Goal: Information Seeking & Learning: Learn about a topic

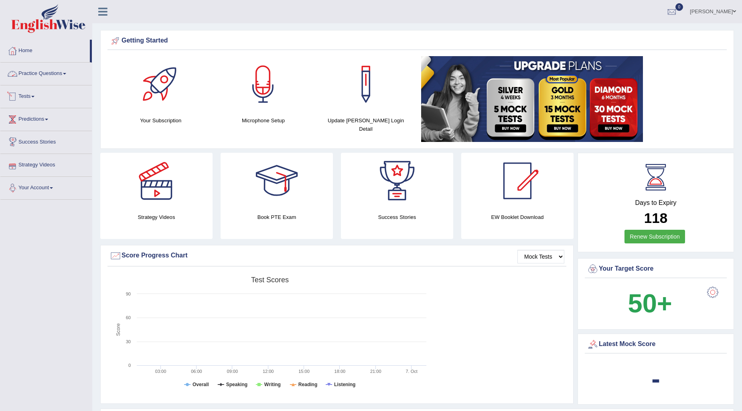
click at [34, 74] on link "Practice Questions" at bounding box center [45, 73] width 91 height 20
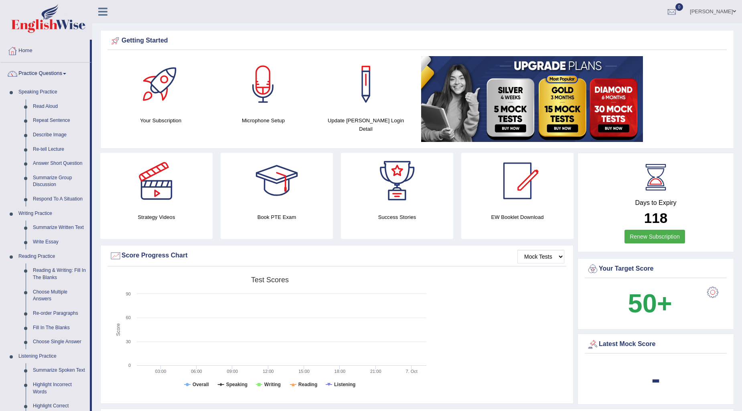
click at [35, 80] on link "Practice Questions" at bounding box center [44, 73] width 89 height 20
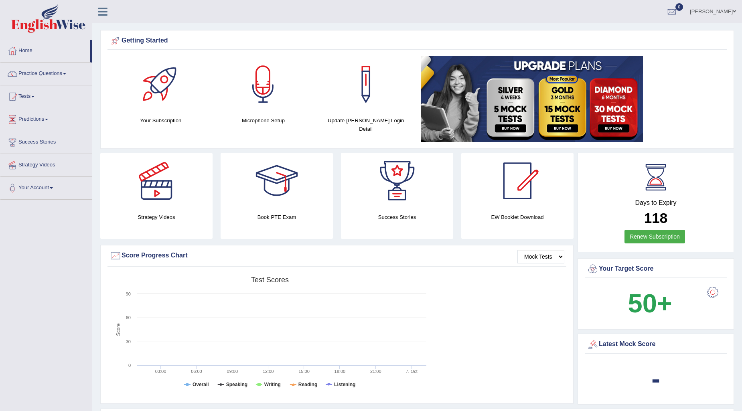
click at [64, 81] on link "Practice Questions" at bounding box center [45, 73] width 91 height 20
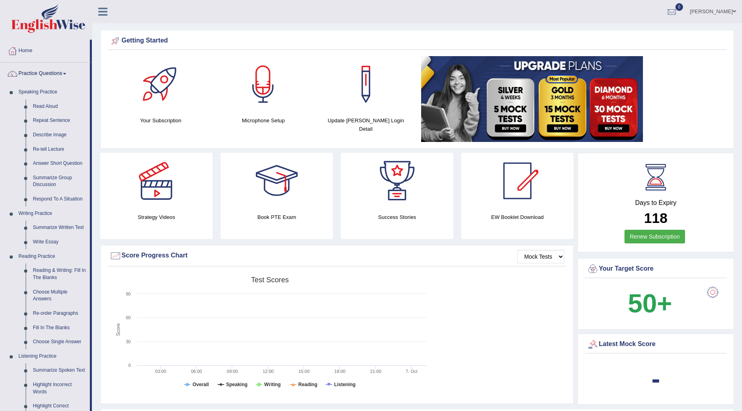
scroll to position [45, 0]
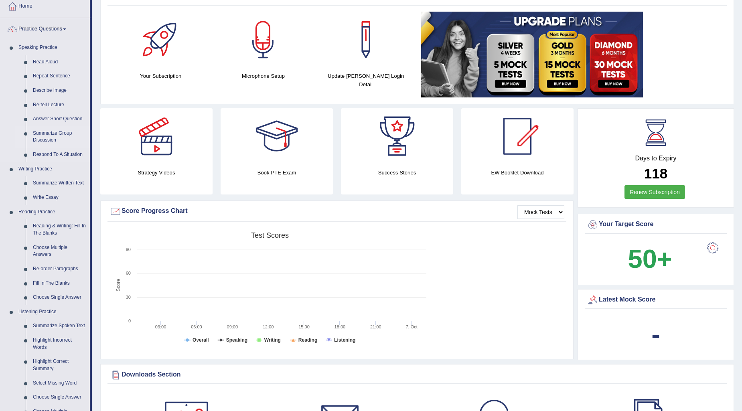
click at [54, 135] on link "Summarize Group Discussion" at bounding box center [59, 136] width 61 height 21
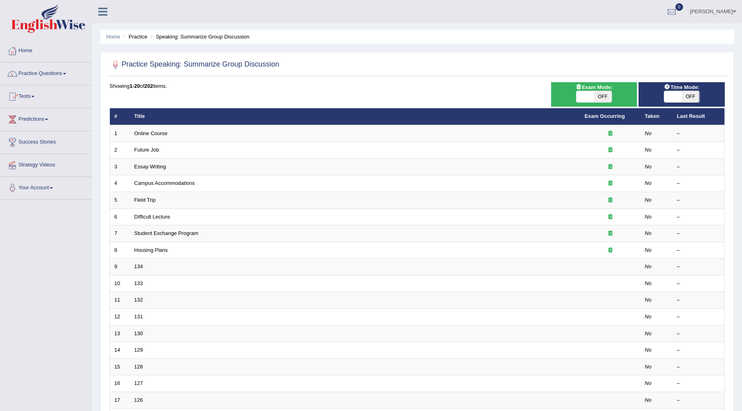
checkbox input "true"
click at [578, 104] on div "Exam Mode: ON OFF" at bounding box center [594, 94] width 86 height 24
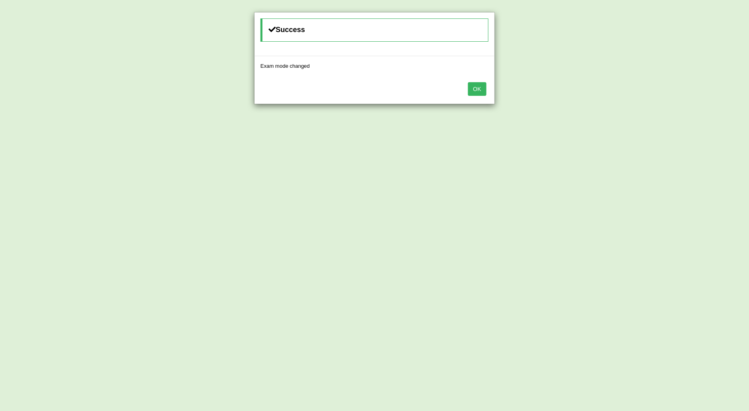
click at [474, 95] on button "OK" at bounding box center [477, 89] width 18 height 14
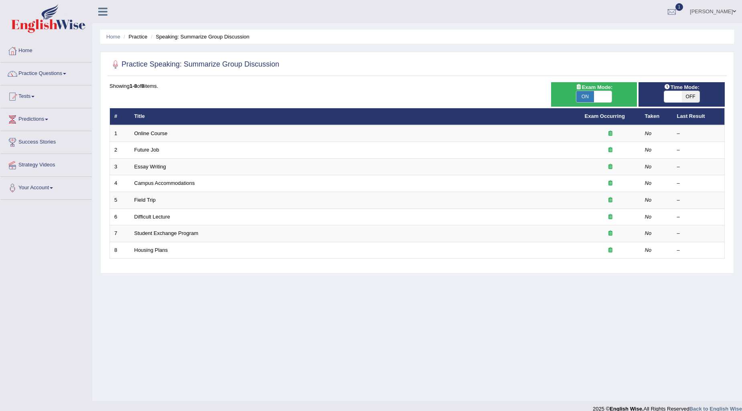
scroll to position [10, 0]
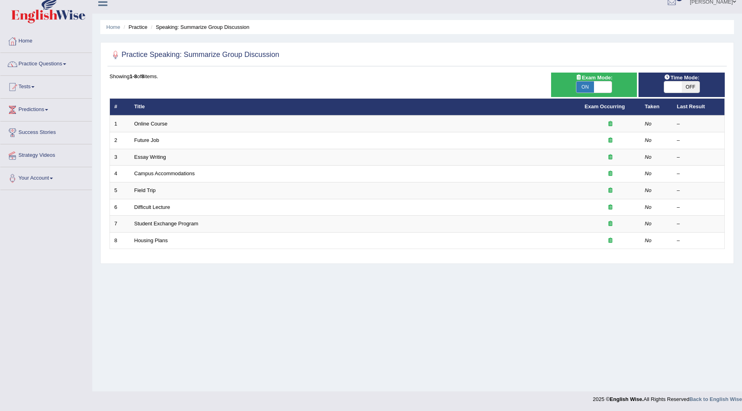
click at [680, 81] on span at bounding box center [674, 86] width 18 height 11
checkbox input "true"
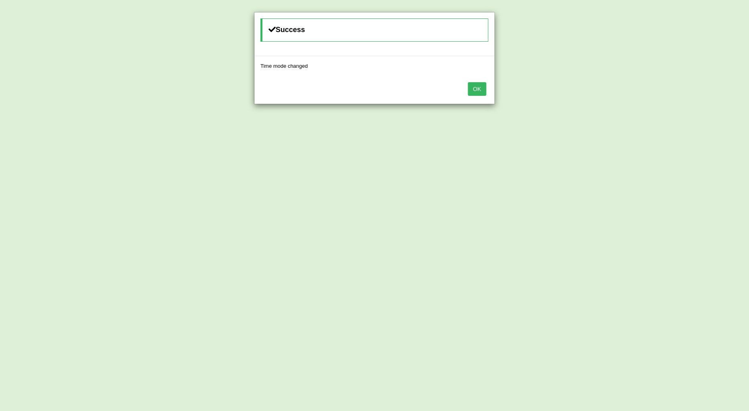
click at [478, 89] on button "OK" at bounding box center [477, 89] width 18 height 14
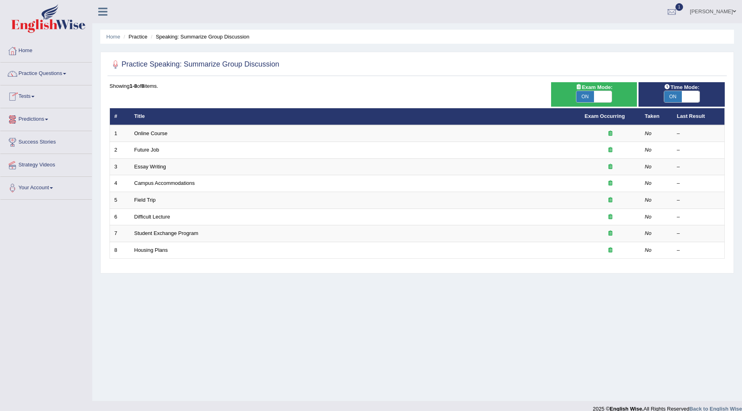
click at [606, 98] on span at bounding box center [603, 96] width 18 height 11
click at [603, 98] on span at bounding box center [603, 96] width 18 height 11
checkbox input "false"
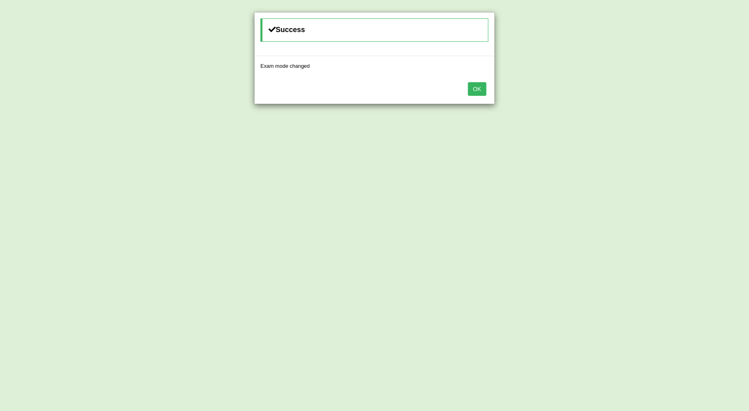
click at [474, 90] on button "OK" at bounding box center [477, 89] width 18 height 14
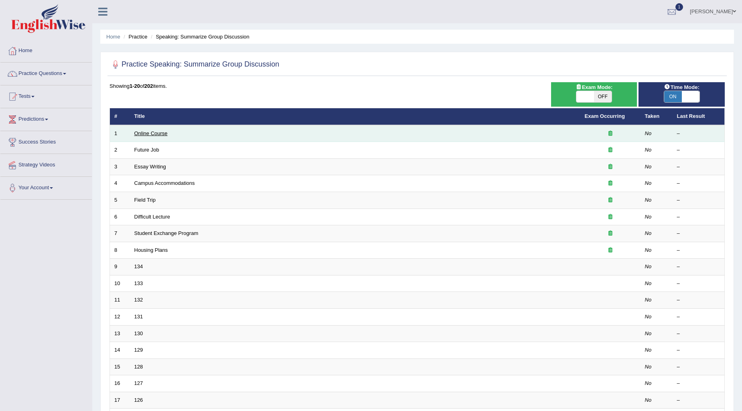
click at [160, 132] on link "Online Course" at bounding box center [150, 133] width 33 height 6
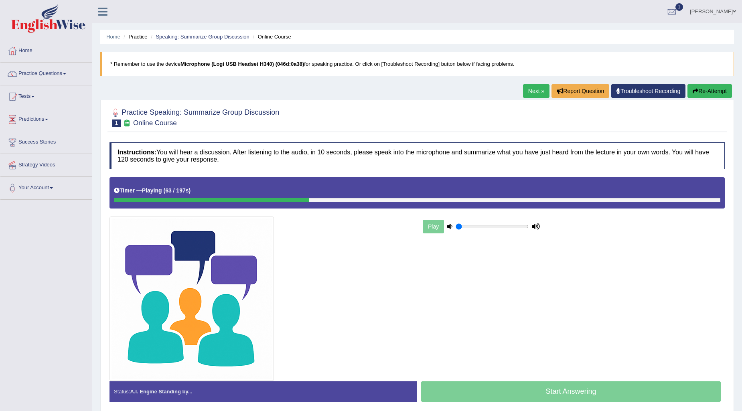
click at [134, 199] on div at bounding box center [211, 200] width 195 height 4
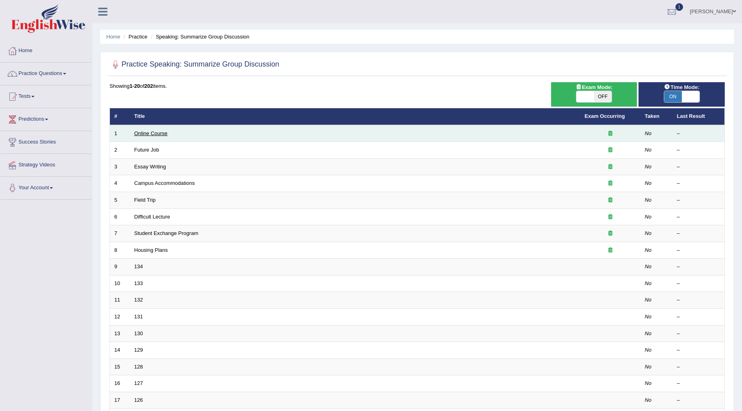
click at [156, 133] on link "Online Course" at bounding box center [150, 133] width 33 height 6
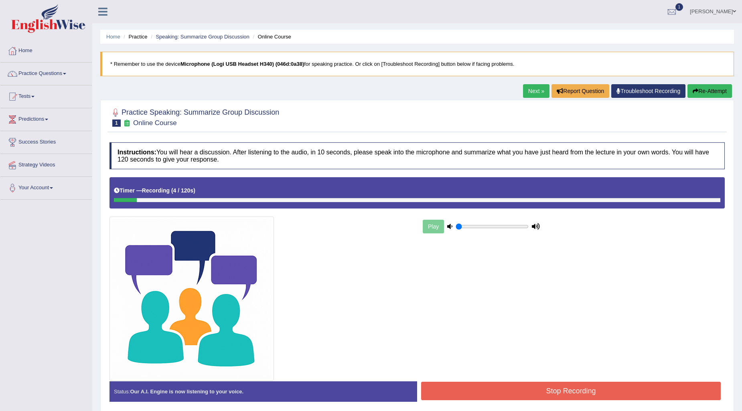
click at [528, 93] on link "Next »" at bounding box center [536, 91] width 26 height 14
click at [556, 395] on button "Stop Recording" at bounding box center [571, 391] width 300 height 18
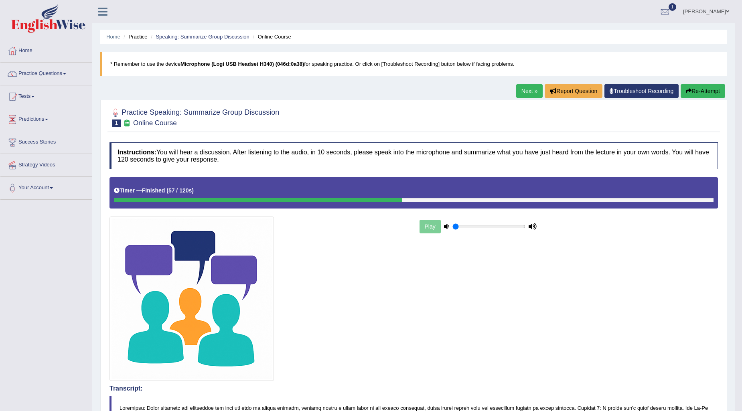
click at [528, 92] on link "Next »" at bounding box center [529, 91] width 26 height 14
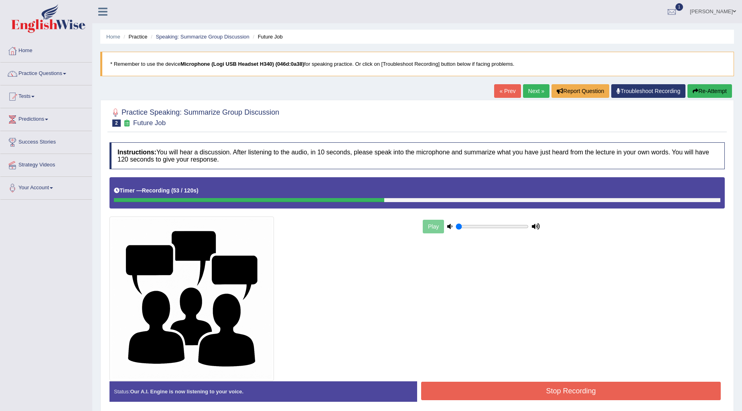
click at [618, 393] on button "Stop Recording" at bounding box center [571, 391] width 300 height 18
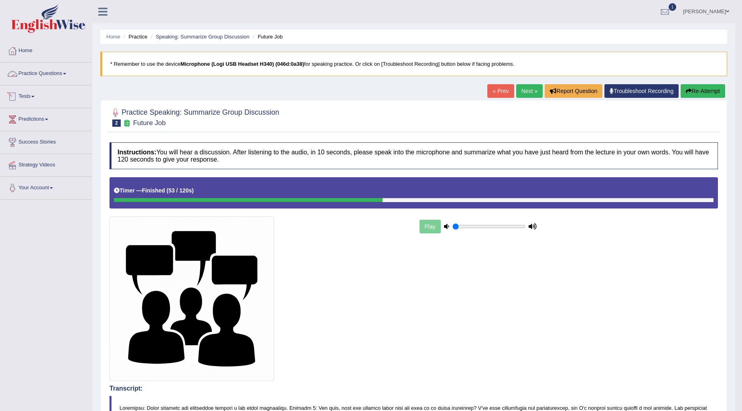
click at [56, 77] on link "Practice Questions" at bounding box center [45, 73] width 91 height 20
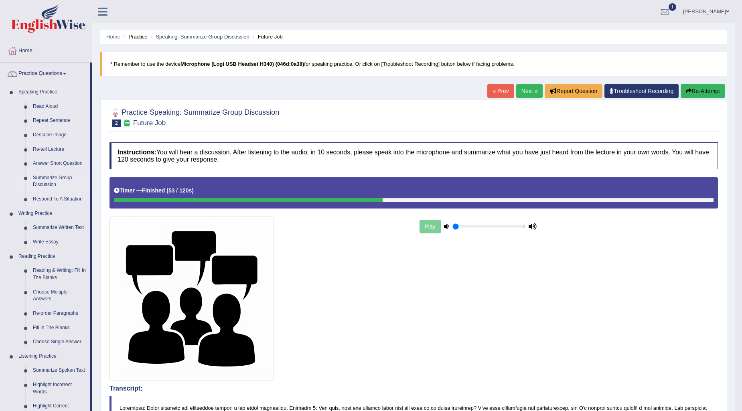
click at [43, 173] on link "Summarize Group Discussion" at bounding box center [59, 181] width 61 height 21
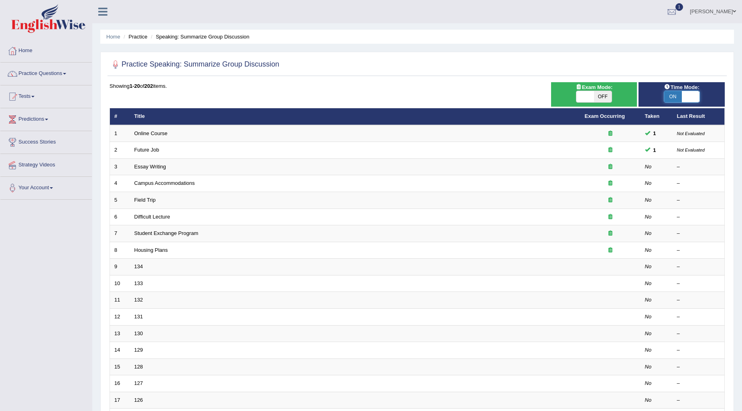
click at [683, 101] on span at bounding box center [691, 96] width 18 height 11
checkbox input "false"
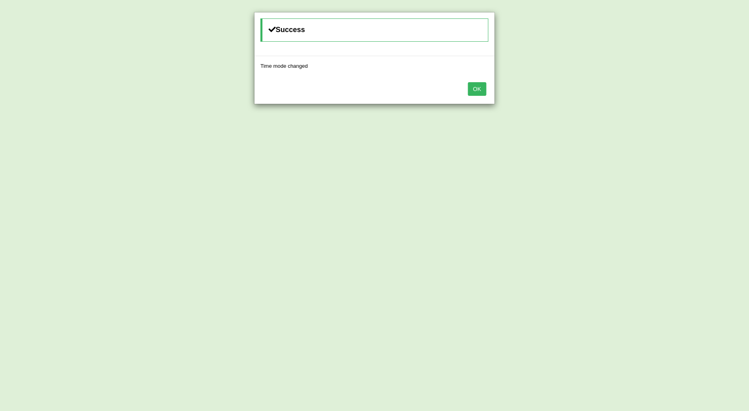
click at [478, 87] on button "OK" at bounding box center [477, 89] width 18 height 14
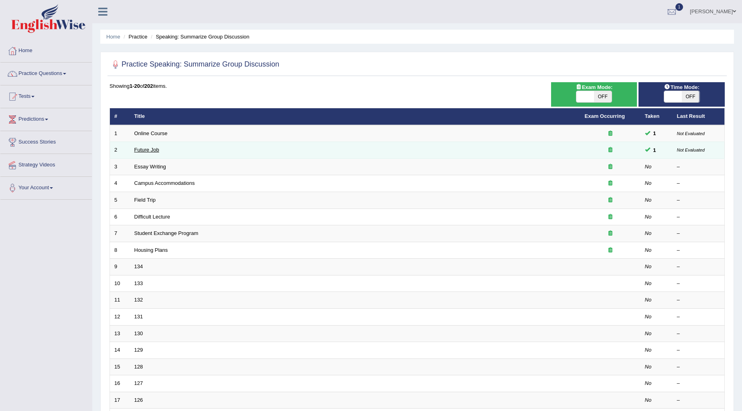
click at [144, 148] on link "Future Job" at bounding box center [146, 150] width 25 height 6
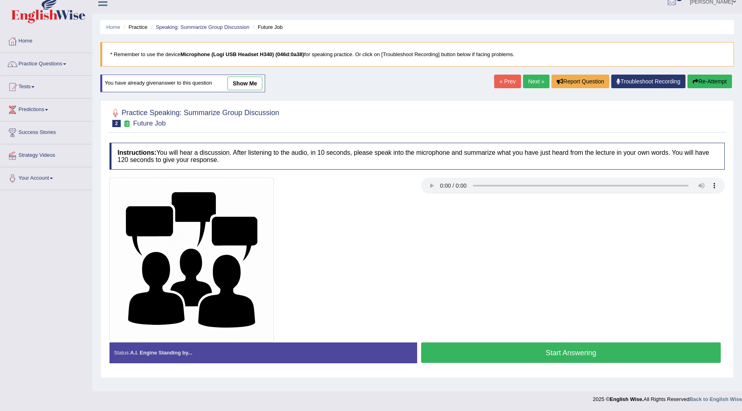
click at [449, 358] on button "Start Answering" at bounding box center [571, 353] width 300 height 20
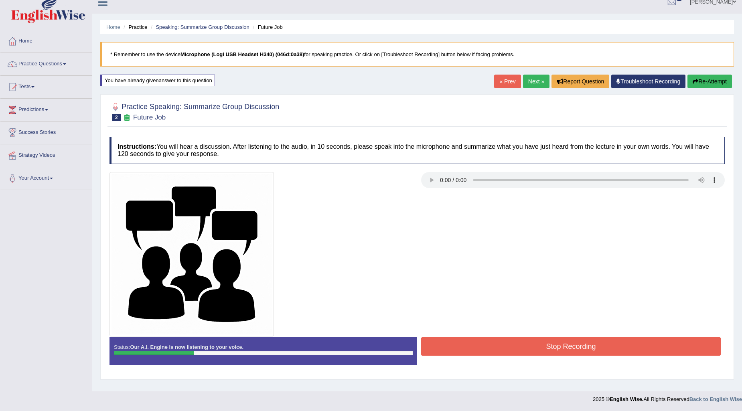
click at [458, 343] on button "Stop Recording" at bounding box center [571, 346] width 300 height 18
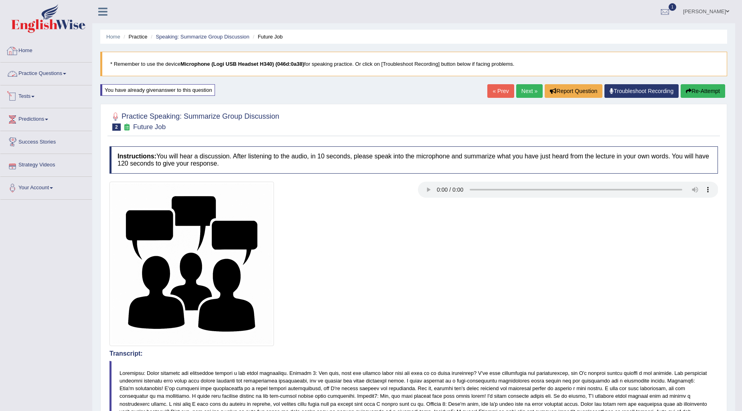
click at [28, 85] on li "Practice Questions Speaking Practice Read Aloud Repeat Sentence Describe Image …" at bounding box center [45, 74] width 91 height 23
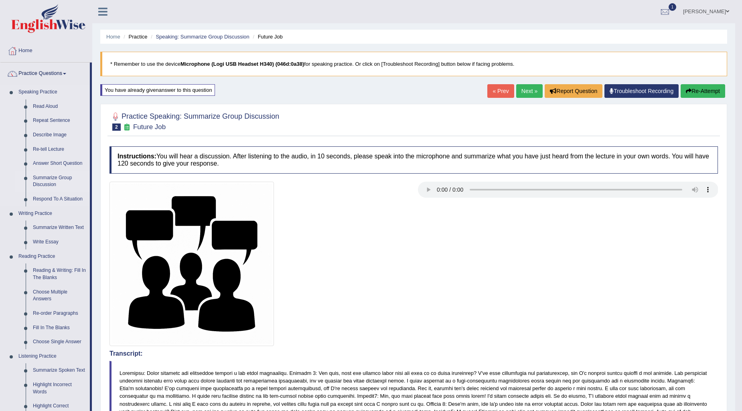
click at [45, 182] on link "Summarize Group Discussion" at bounding box center [59, 181] width 61 height 21
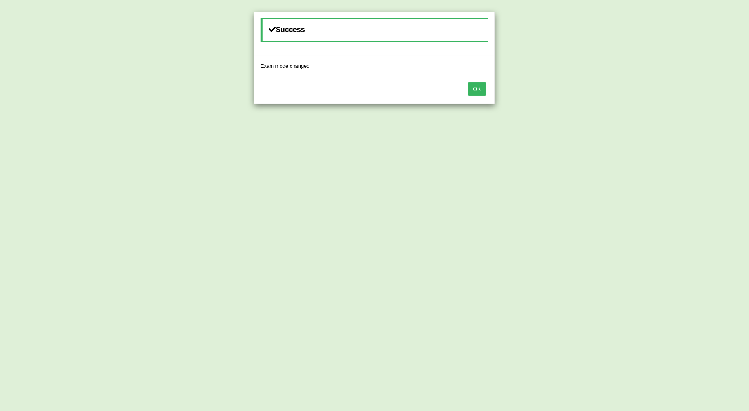
click at [470, 88] on button "OK" at bounding box center [477, 89] width 18 height 14
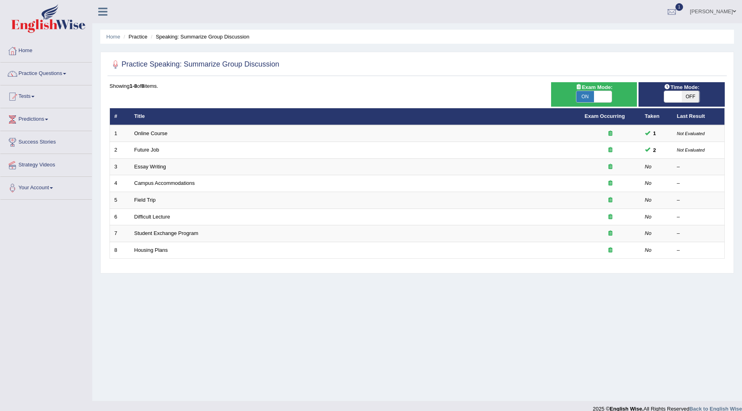
click at [596, 101] on span at bounding box center [603, 96] width 18 height 11
checkbox input "false"
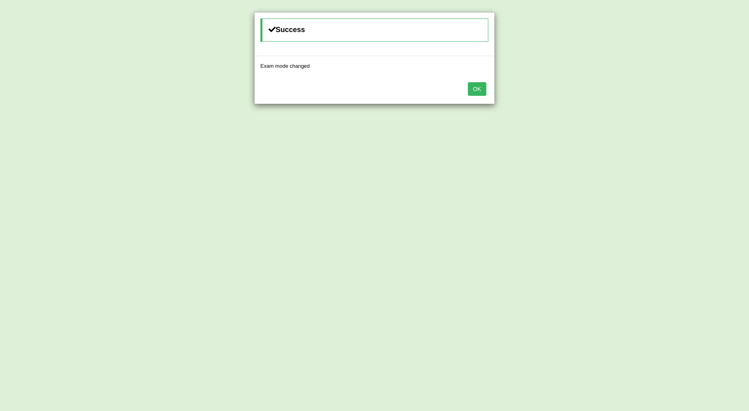
click at [482, 90] on button "OK" at bounding box center [477, 89] width 18 height 14
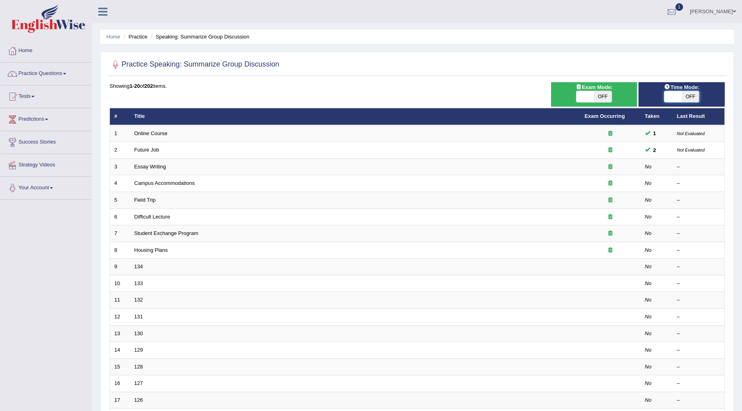
click at [667, 98] on span at bounding box center [674, 96] width 18 height 11
checkbox input "true"
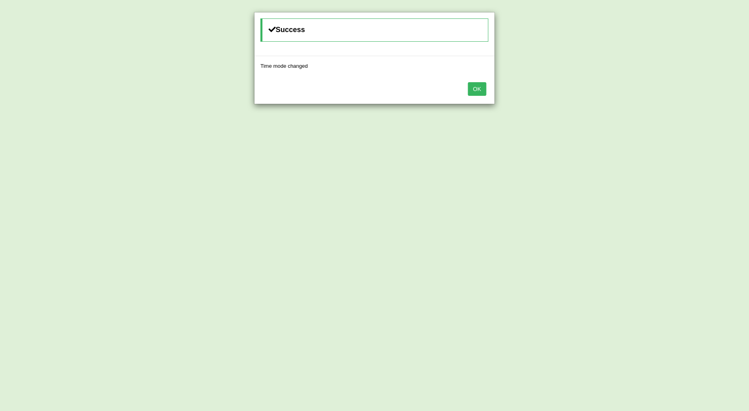
click at [480, 89] on button "OK" at bounding box center [477, 89] width 18 height 14
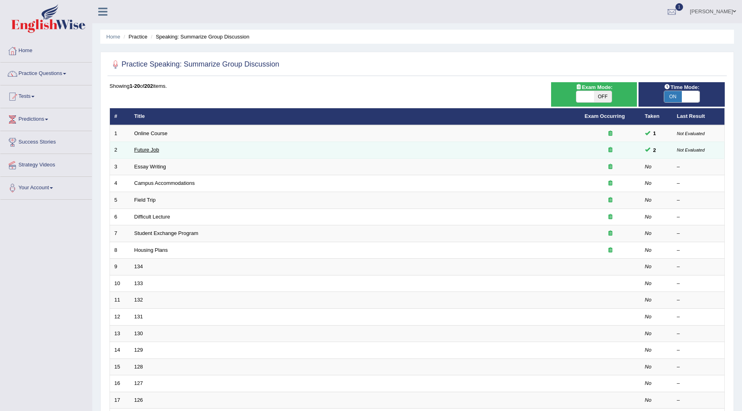
click at [154, 148] on link "Future Job" at bounding box center [146, 150] width 25 height 6
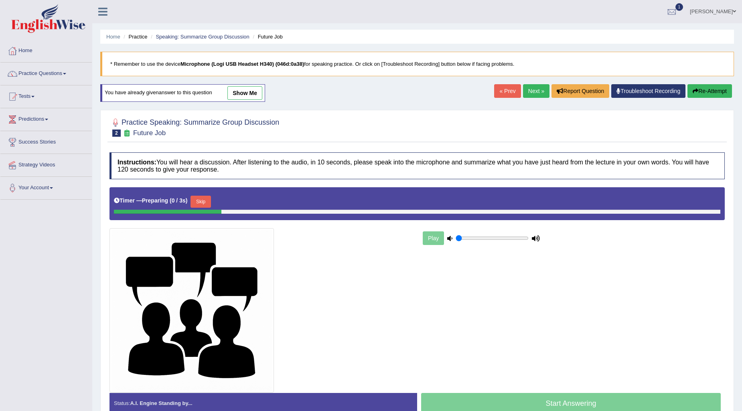
click at [254, 92] on link "show me" at bounding box center [245, 93] width 35 height 14
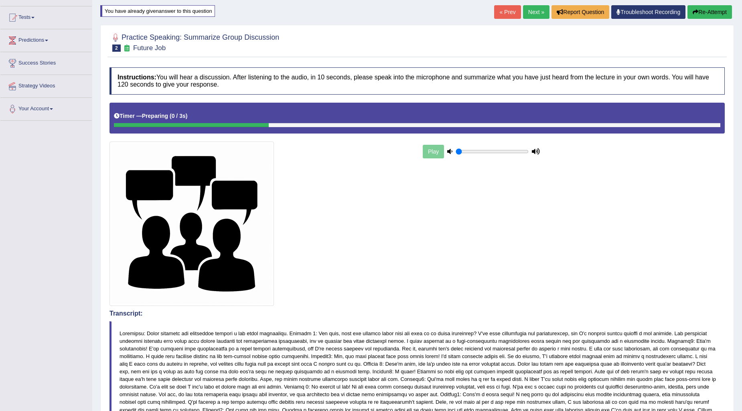
scroll to position [45, 0]
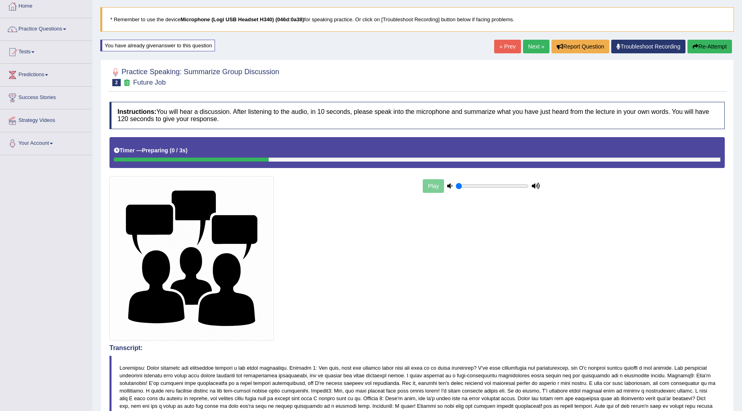
click at [524, 45] on link "Next »" at bounding box center [536, 47] width 26 height 14
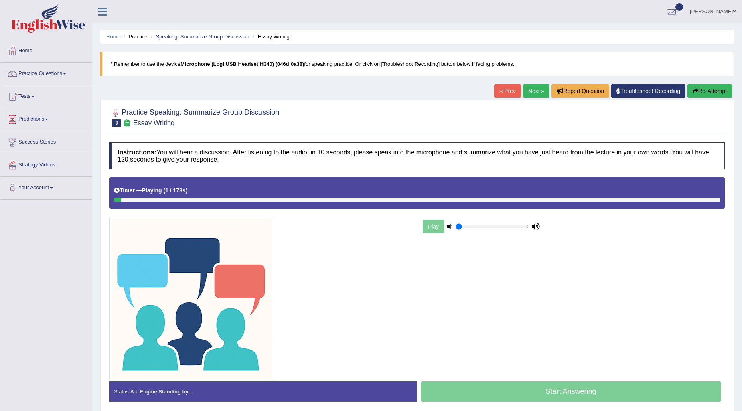
click at [500, 90] on link "« Prev" at bounding box center [507, 91] width 26 height 14
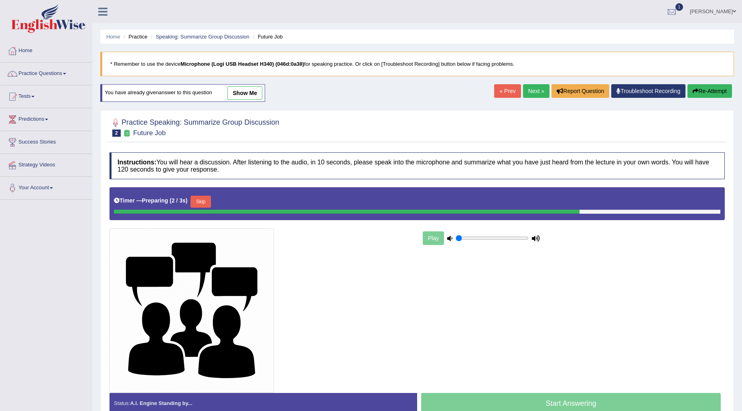
click at [507, 92] on link "« Prev" at bounding box center [507, 91] width 26 height 14
click at [59, 75] on link "Practice Questions" at bounding box center [45, 73] width 91 height 20
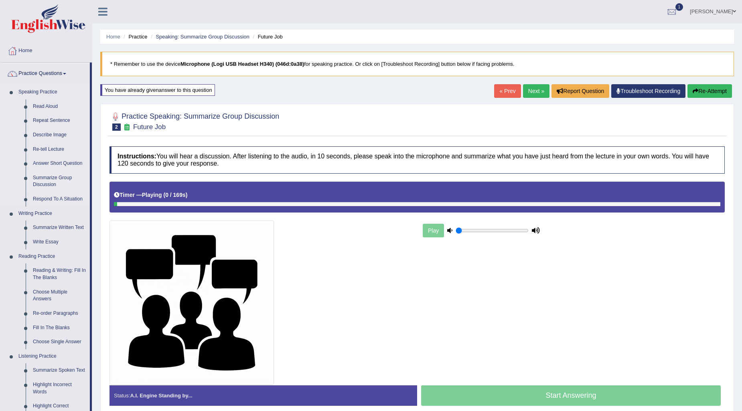
click at [45, 175] on link "Summarize Group Discussion" at bounding box center [59, 181] width 61 height 21
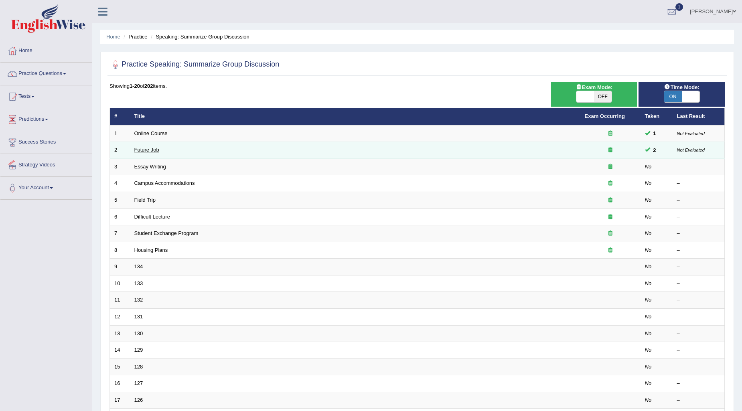
click at [147, 148] on link "Future Job" at bounding box center [146, 150] width 25 height 6
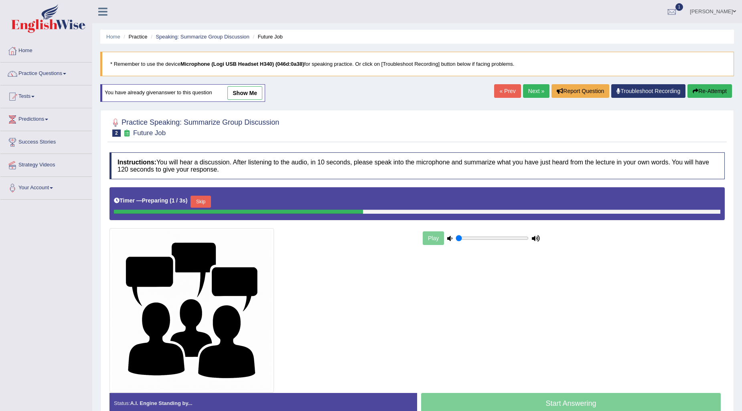
click at [246, 95] on link "show me" at bounding box center [245, 93] width 35 height 14
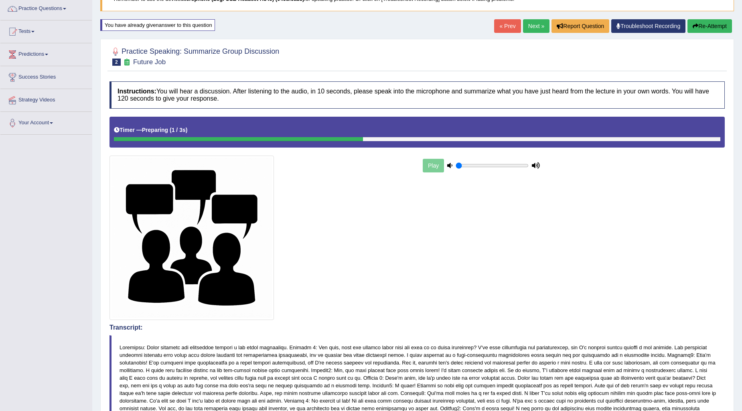
scroll to position [45, 0]
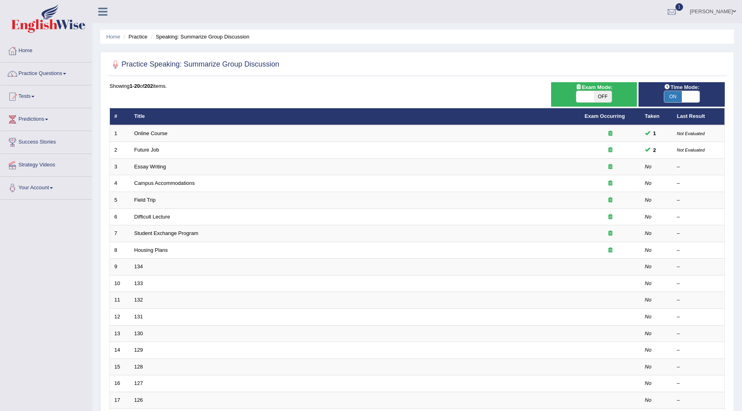
click at [689, 97] on span at bounding box center [691, 96] width 18 height 11
checkbox input "false"
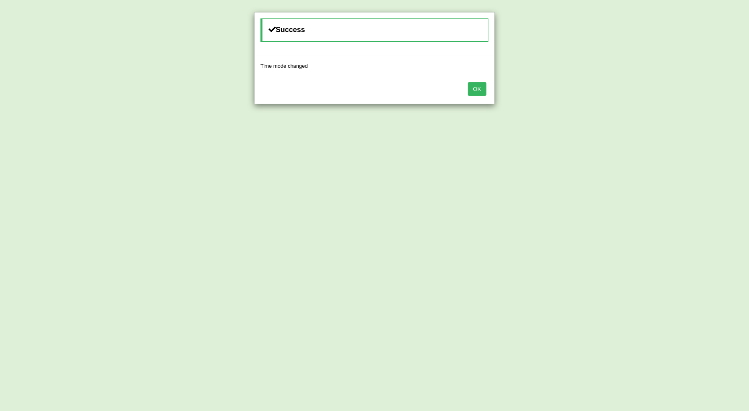
click at [469, 90] on button "OK" at bounding box center [477, 89] width 18 height 14
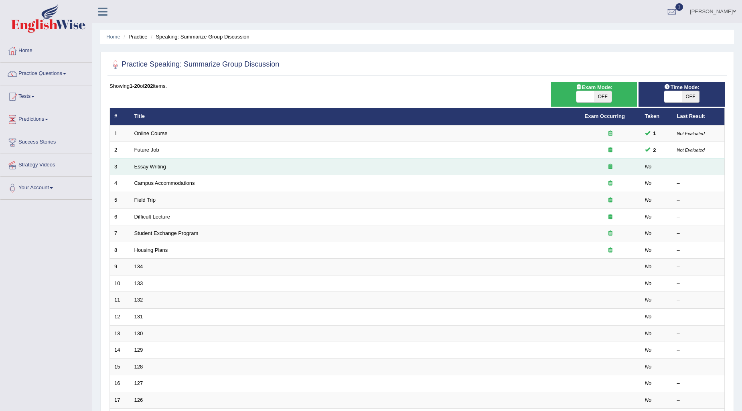
click at [154, 165] on link "Essay Writing" at bounding box center [150, 167] width 32 height 6
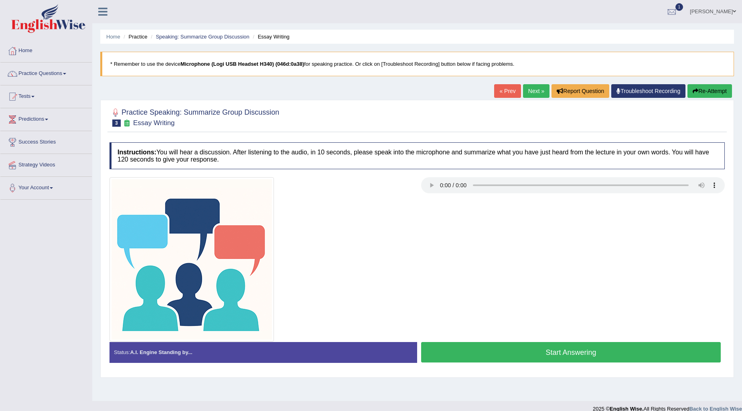
click at [560, 350] on button "Start Answering" at bounding box center [571, 352] width 300 height 20
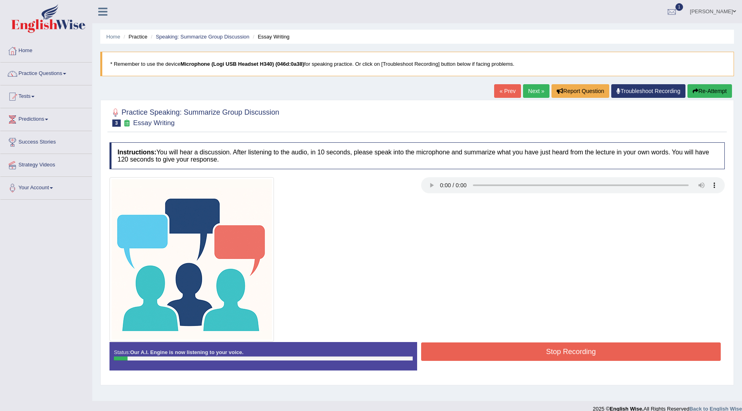
click at [603, 344] on button "Stop Recording" at bounding box center [571, 352] width 300 height 18
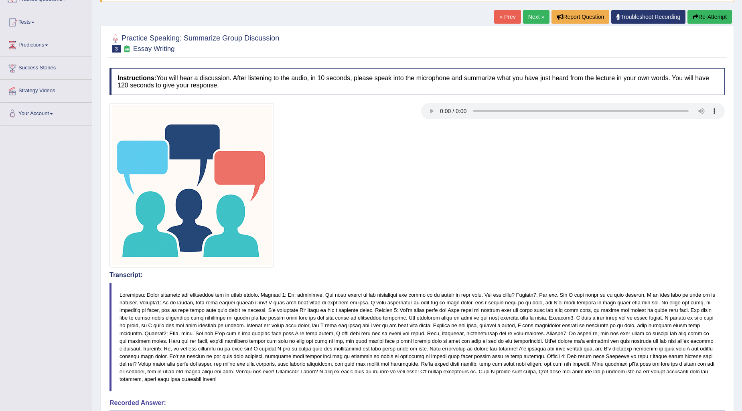
scroll to position [30, 0]
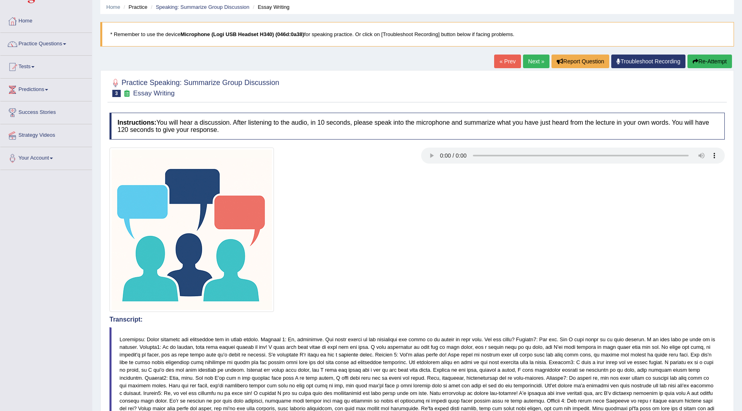
click at [502, 60] on link "« Prev" at bounding box center [507, 62] width 26 height 14
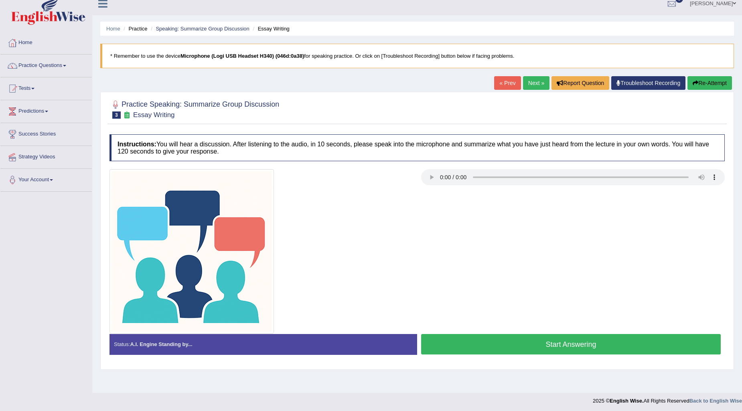
scroll to position [10, 0]
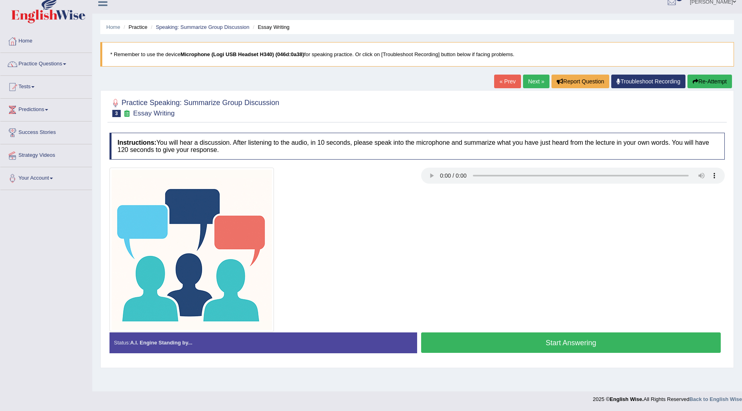
click at [488, 346] on button "Start Answering" at bounding box center [571, 343] width 300 height 20
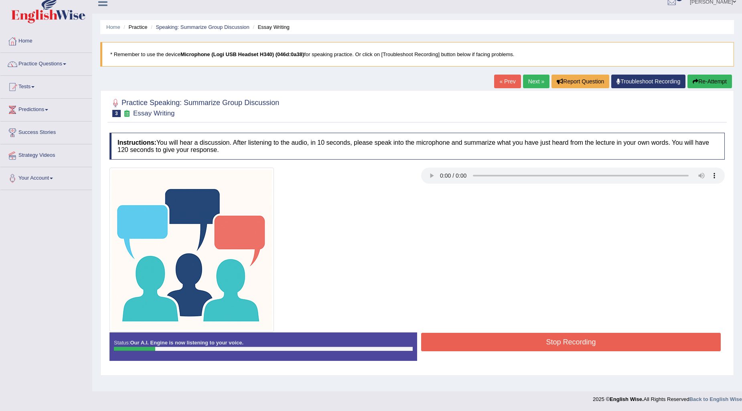
click at [602, 351] on button "Stop Recording" at bounding box center [571, 342] width 300 height 18
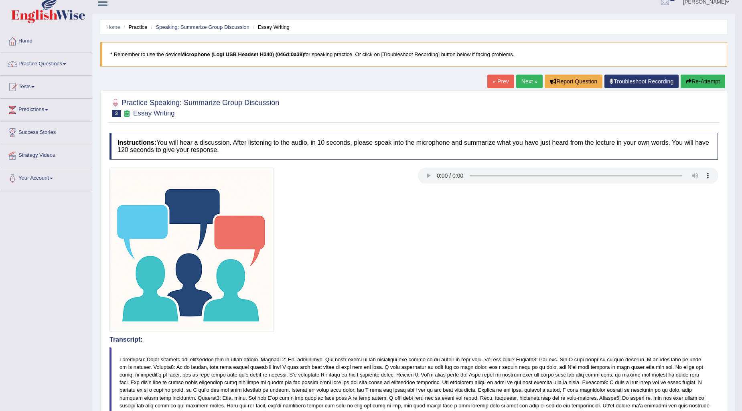
drag, startPoint x: 746, startPoint y: 82, endPoint x: 748, endPoint y: 140, distance: 58.6
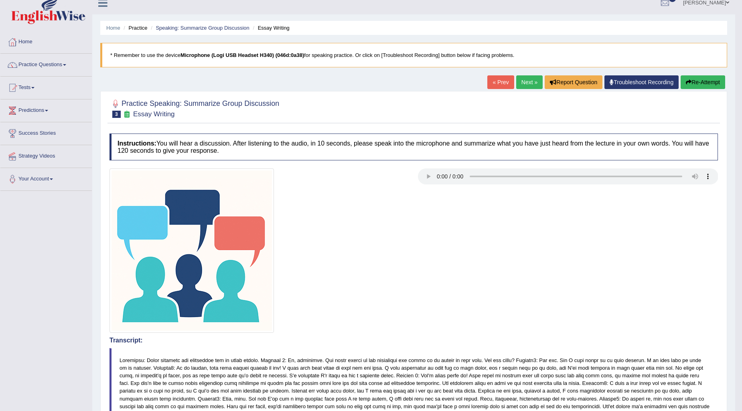
scroll to position [5, 0]
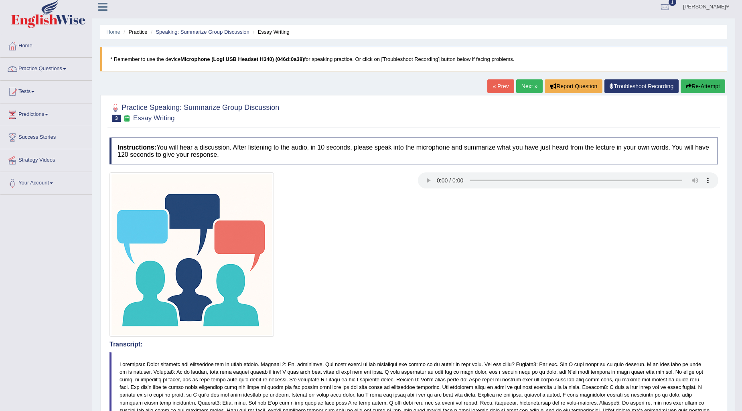
click at [494, 86] on link "« Prev" at bounding box center [501, 86] width 26 height 14
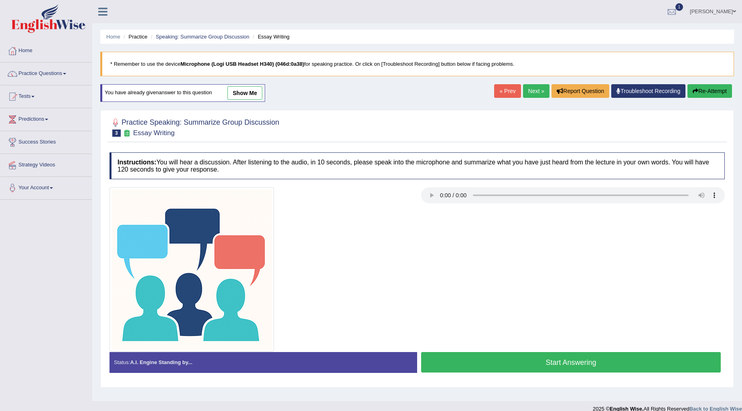
click at [254, 93] on link "show me" at bounding box center [245, 93] width 35 height 14
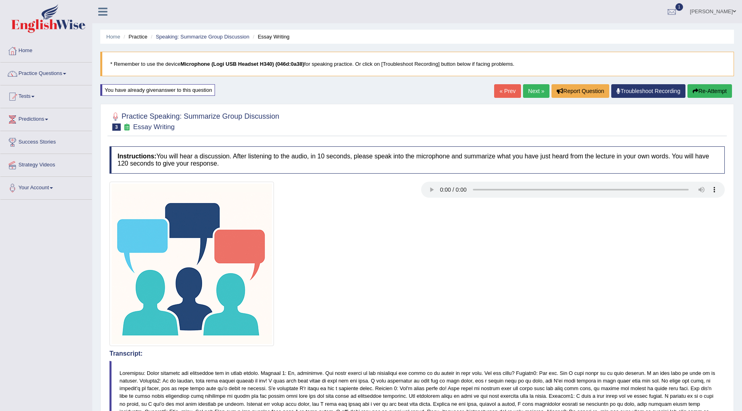
click at [696, 91] on icon "button" at bounding box center [696, 91] width 6 height 6
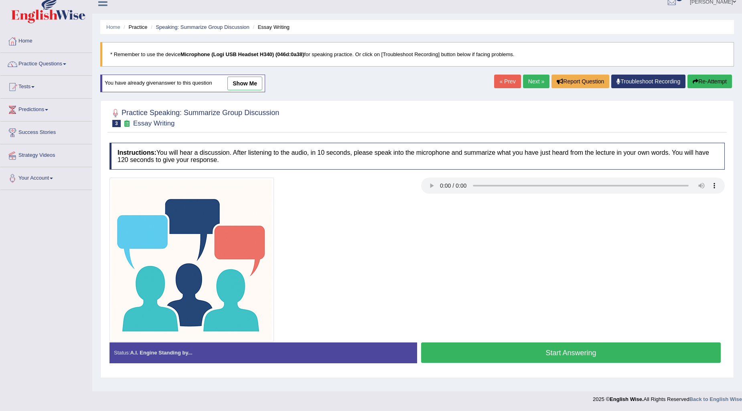
click at [514, 358] on button "Start Answering" at bounding box center [571, 353] width 300 height 20
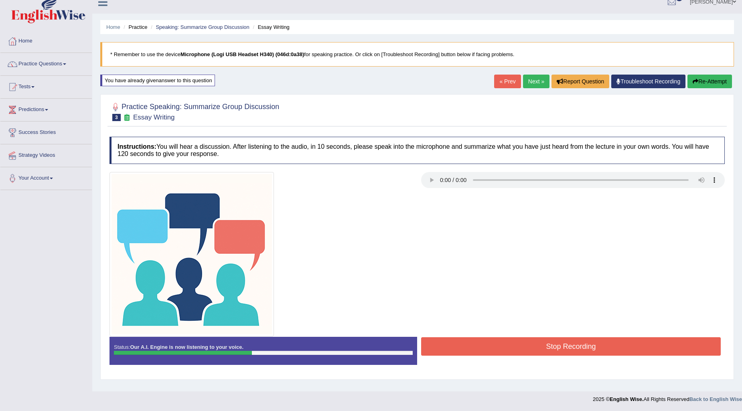
click at [547, 342] on button "Stop Recording" at bounding box center [571, 346] width 300 height 18
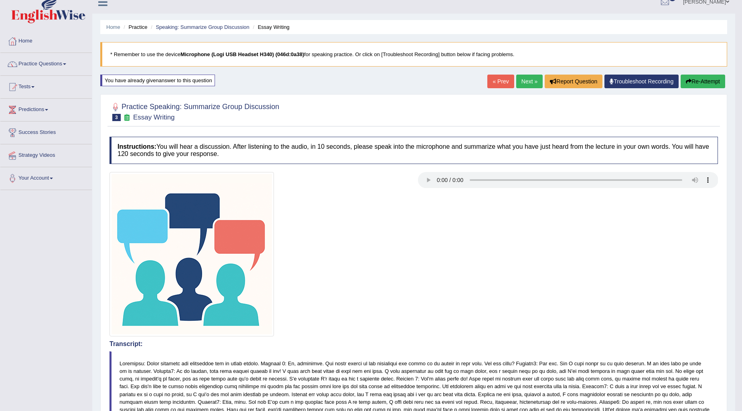
click at [742, 402] on html "Toggle navigation Home Practice Questions Speaking Practice Read Aloud Repeat S…" at bounding box center [371, 195] width 742 height 411
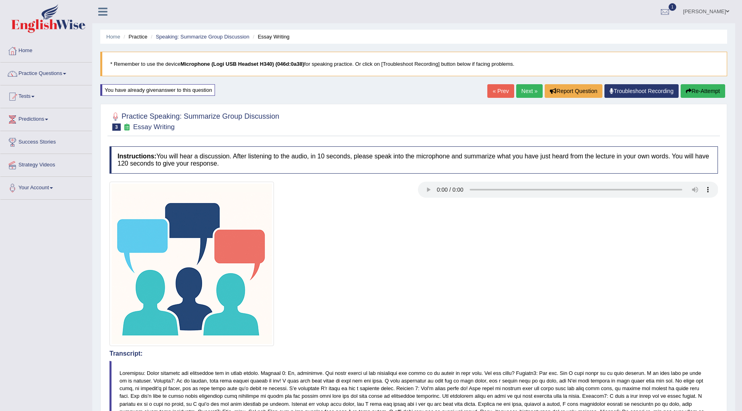
click at [522, 93] on link "Next »" at bounding box center [529, 91] width 26 height 14
